Goal: Task Accomplishment & Management: Use online tool/utility

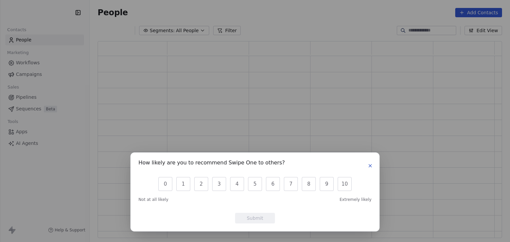
scroll to position [192, 399]
click at [39, 13] on div "How likely are you to recommend Swipe One to others? 0 1 2 3 4 5 6 7 8 9 10 Not…" at bounding box center [255, 121] width 510 height 242
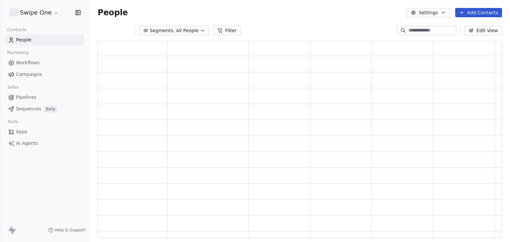
click at [39, 13] on html "Swipe One Contacts People Marketing Workflows Campaigns Sales Pipelines Sequenc…" at bounding box center [255, 121] width 510 height 242
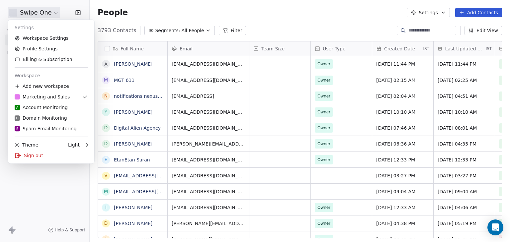
scroll to position [208, 415]
click at [44, 127] on div "S Spam Email Monitoring" at bounding box center [46, 128] width 62 height 7
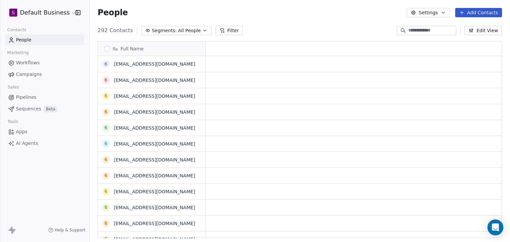
scroll to position [5, 5]
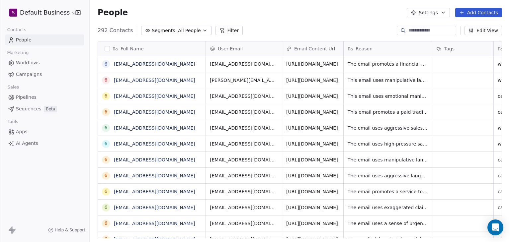
click at [41, 9] on html "S Default Business Contacts People Marketing Workflows Campaigns Sales Pipeline…" at bounding box center [255, 121] width 510 height 242
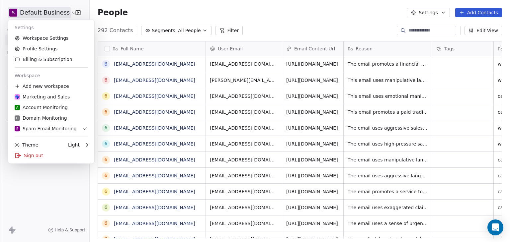
click at [203, 9] on html "S Default Business Contacts People Marketing Workflows Campaigns Sales Pipeline…" at bounding box center [255, 121] width 510 height 242
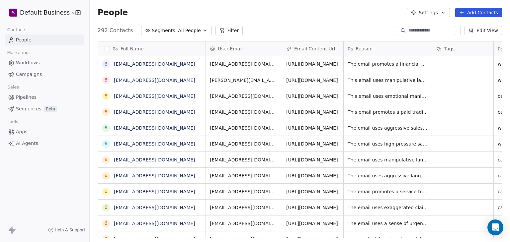
click at [219, 32] on icon at bounding box center [221, 30] width 5 height 5
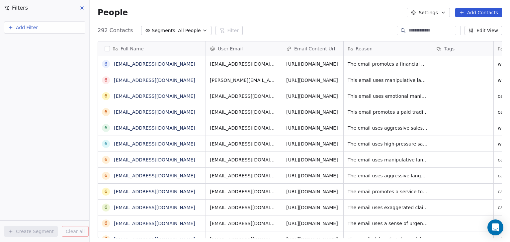
click at [28, 31] on button "Add Filter" at bounding box center [44, 28] width 81 height 12
click at [31, 44] on span "Contact properties" at bounding box center [32, 43] width 43 height 7
type input "***"
click at [25, 63] on div "User Email" at bounding box center [44, 67] width 75 height 11
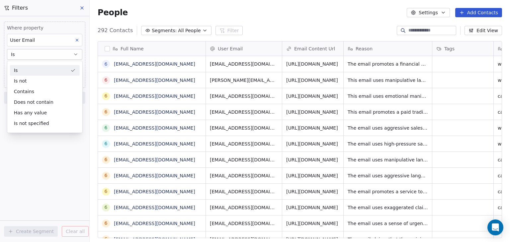
click at [28, 68] on div "Is" at bounding box center [45, 70] width 70 height 11
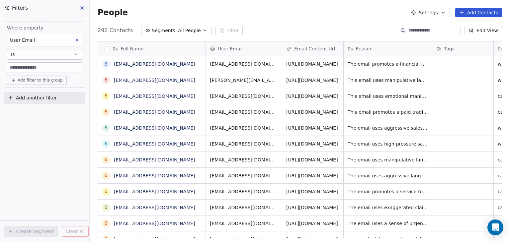
click at [28, 68] on input at bounding box center [44, 68] width 75 height 10
paste input "**********"
type input "**********"
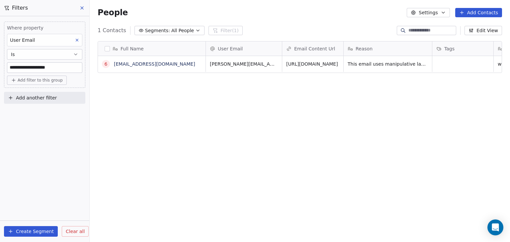
scroll to position [208, 415]
click at [174, 62] on link "68bb04f9e4e2d4e9f32a49fd@spam.com" at bounding box center [154, 63] width 81 height 5
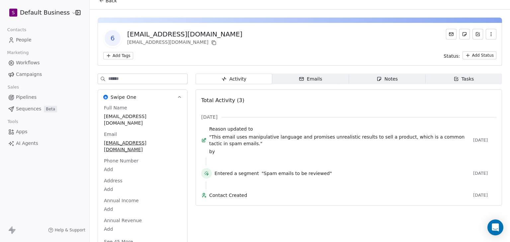
scroll to position [19, 0]
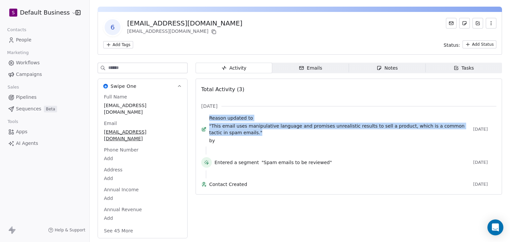
drag, startPoint x: 250, startPoint y: 133, endPoint x: 213, endPoint y: 118, distance: 39.3
click at [213, 118] on div "Reason updated to "This email uses manipulative language and promises unrealist…" at bounding box center [348, 131] width 295 height 32
copy div "Reason updated to "This email uses manipulative language and promises unrealist…"
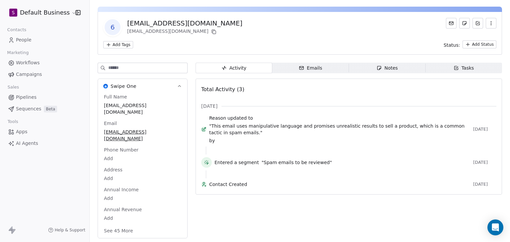
click at [109, 226] on button "See 45 More" at bounding box center [118, 231] width 37 height 12
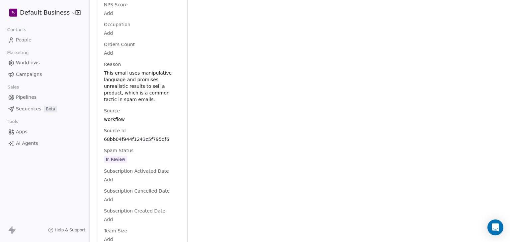
scroll to position [734, 0]
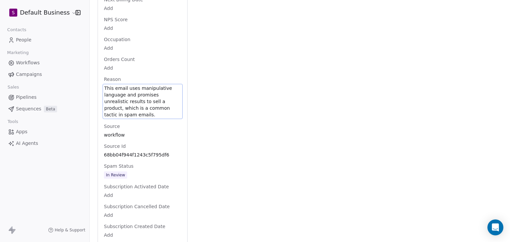
click at [170, 112] on span "This email uses manipulative language and promises unrealistic results to sell …" at bounding box center [142, 101] width 77 height 33
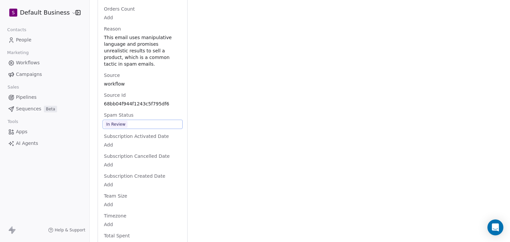
scroll to position [801, 0]
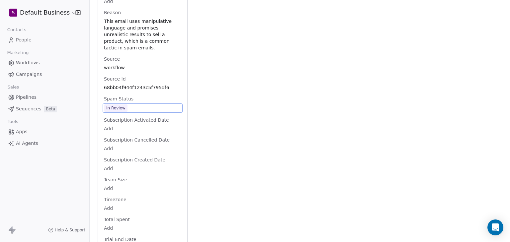
click at [143, 112] on span "In Review" at bounding box center [142, 108] width 77 height 7
click at [142, 112] on span "In Review" at bounding box center [142, 108] width 77 height 7
click at [131, 112] on span "In Review" at bounding box center [142, 108] width 77 height 7
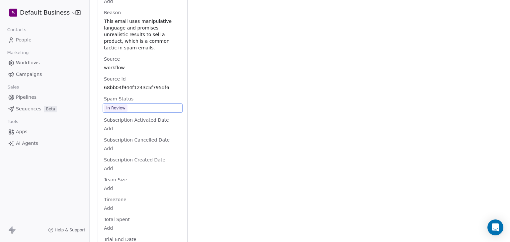
click at [131, 112] on span "In Review" at bounding box center [142, 108] width 77 height 7
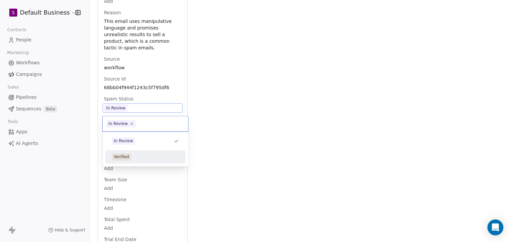
click at [133, 153] on div "Verified" at bounding box center [145, 156] width 67 height 7
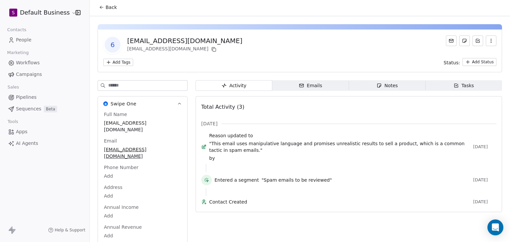
scroll to position [0, 0]
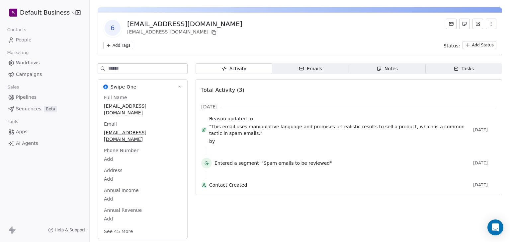
scroll to position [19, 0]
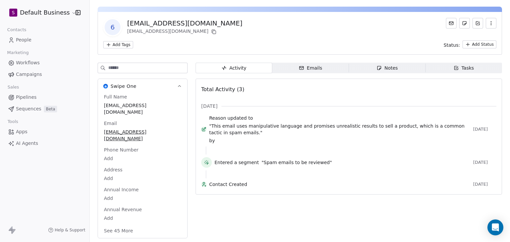
click at [124, 229] on button "See 45 More" at bounding box center [118, 231] width 37 height 12
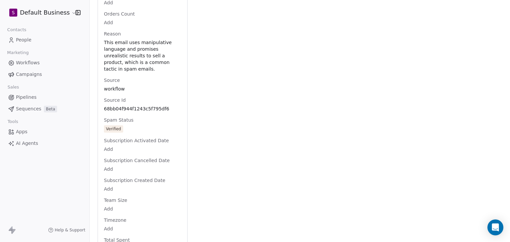
scroll to position [782, 0]
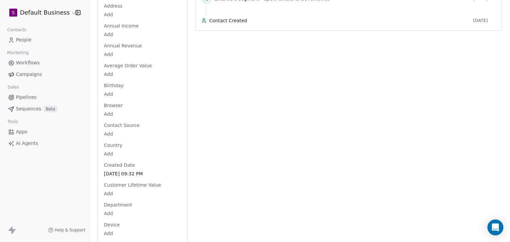
scroll to position [0, 0]
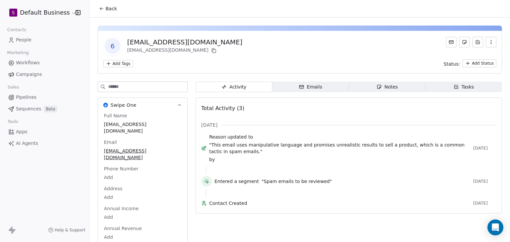
click at [320, 86] on span "Emails Emails" at bounding box center [310, 87] width 77 height 11
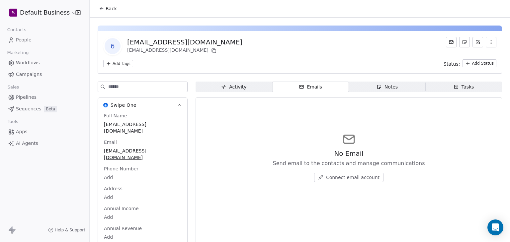
click at [369, 87] on span "Notes Notes" at bounding box center [387, 87] width 77 height 11
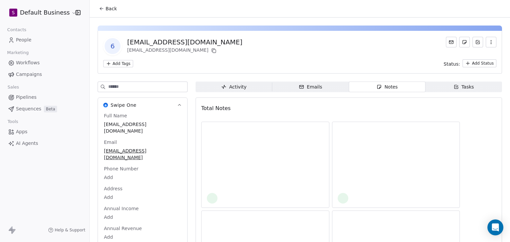
click at [446, 87] on span "Tasks Tasks" at bounding box center [463, 87] width 77 height 11
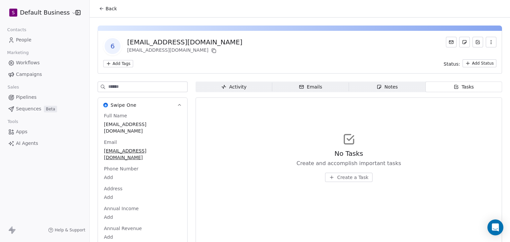
click at [240, 88] on div "Activity" at bounding box center [233, 87] width 25 height 7
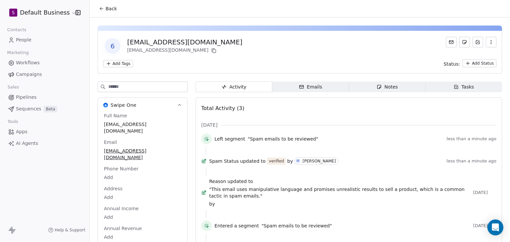
click at [352, 88] on span "Notes Notes" at bounding box center [387, 87] width 77 height 11
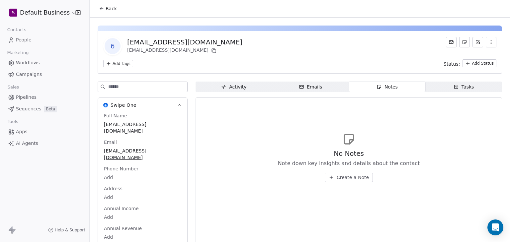
click at [335, 88] on span "Emails Emails" at bounding box center [310, 87] width 77 height 11
click at [112, 9] on span "Back" at bounding box center [111, 8] width 11 height 7
click at [109, 9] on span "Back" at bounding box center [111, 8] width 11 height 7
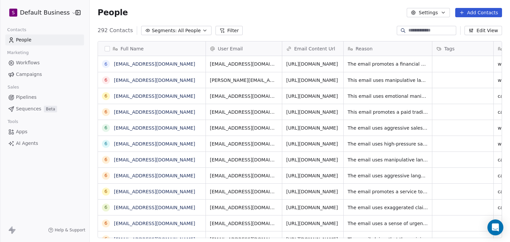
scroll to position [208, 415]
click at [66, 16] on html "S Default Business Contacts People Marketing Workflows Campaigns Sales Pipeline…" at bounding box center [255, 121] width 510 height 242
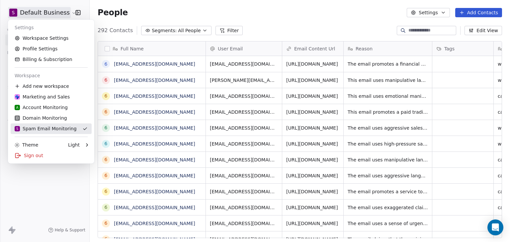
click at [55, 129] on div "S Spam Email Monitoring" at bounding box center [46, 128] width 62 height 7
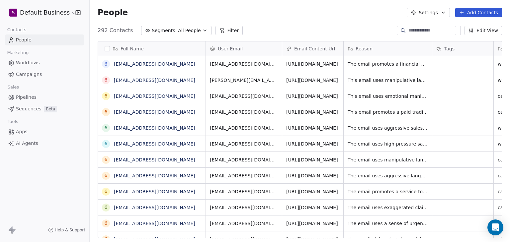
click at [215, 32] on button "Filter" at bounding box center [229, 30] width 28 height 9
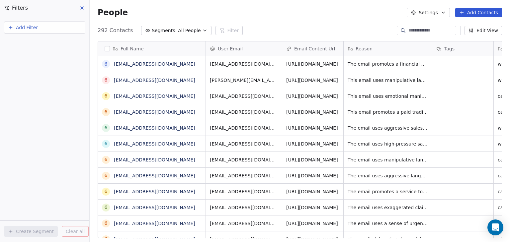
click at [59, 29] on button "Add Filter" at bounding box center [44, 28] width 81 height 12
click at [61, 45] on div "Contact properties" at bounding box center [44, 43] width 67 height 7
type input "****"
click at [38, 65] on div "User Email" at bounding box center [44, 67] width 67 height 7
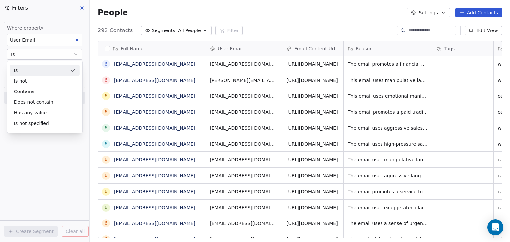
click at [38, 65] on div "Is" at bounding box center [45, 70] width 70 height 11
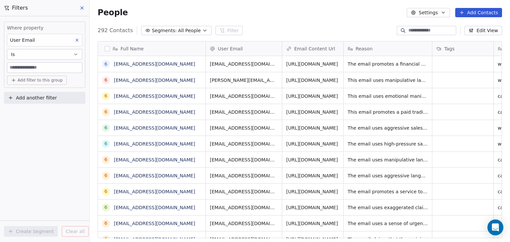
click at [38, 65] on input at bounding box center [44, 68] width 75 height 10
paste input "**********"
type input "**********"
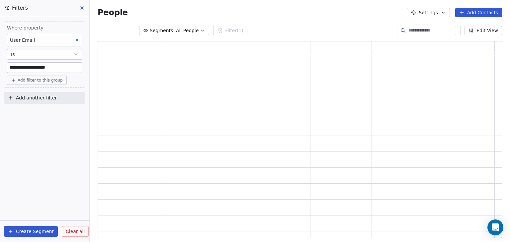
click at [45, 138] on div "**********" at bounding box center [44, 129] width 89 height 226
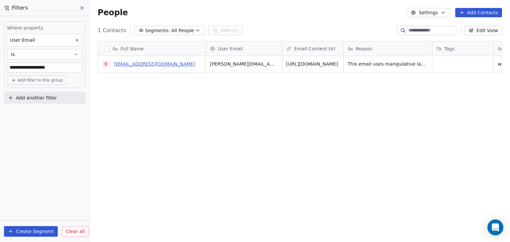
click at [173, 63] on link "68bb04f9e4e2d4e9f32a49fd@spam.com" at bounding box center [154, 63] width 81 height 5
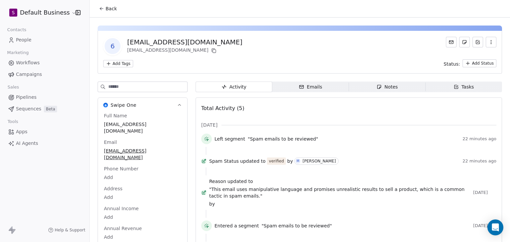
click at [105, 11] on button "Back" at bounding box center [108, 9] width 26 height 12
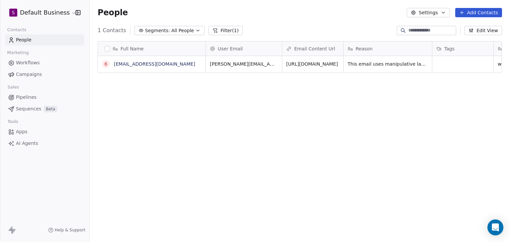
scroll to position [208, 415]
click at [42, 9] on html "S Default Business Contacts People Marketing Workflows Campaigns Sales Pipeline…" at bounding box center [255, 121] width 510 height 242
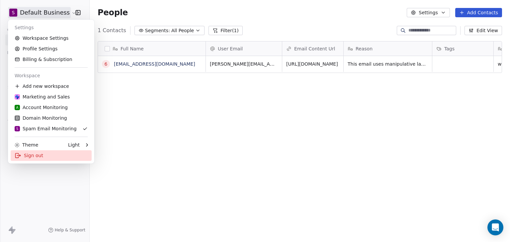
click at [37, 156] on div "Sign out" at bounding box center [51, 155] width 81 height 11
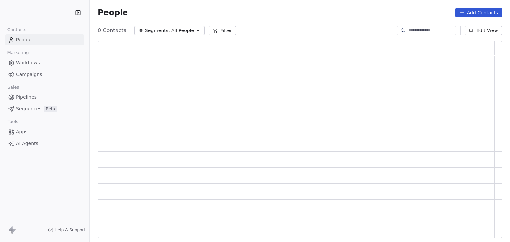
scroll to position [192, 399]
